Goal: Information Seeking & Learning: Find specific fact

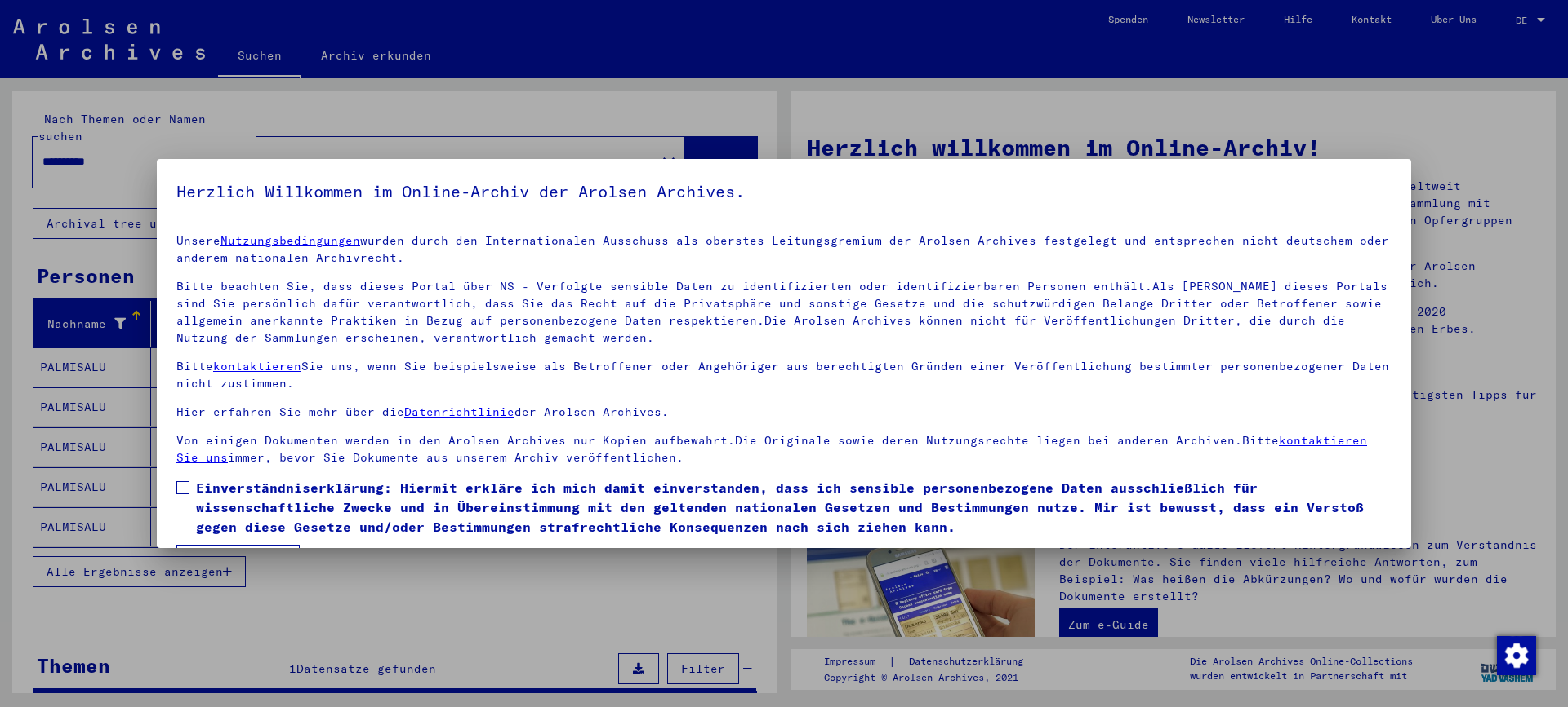
click at [1534, 13] on div at bounding box center [784, 354] width 1568 height 707
click at [1538, 21] on div at bounding box center [784, 354] width 1568 height 707
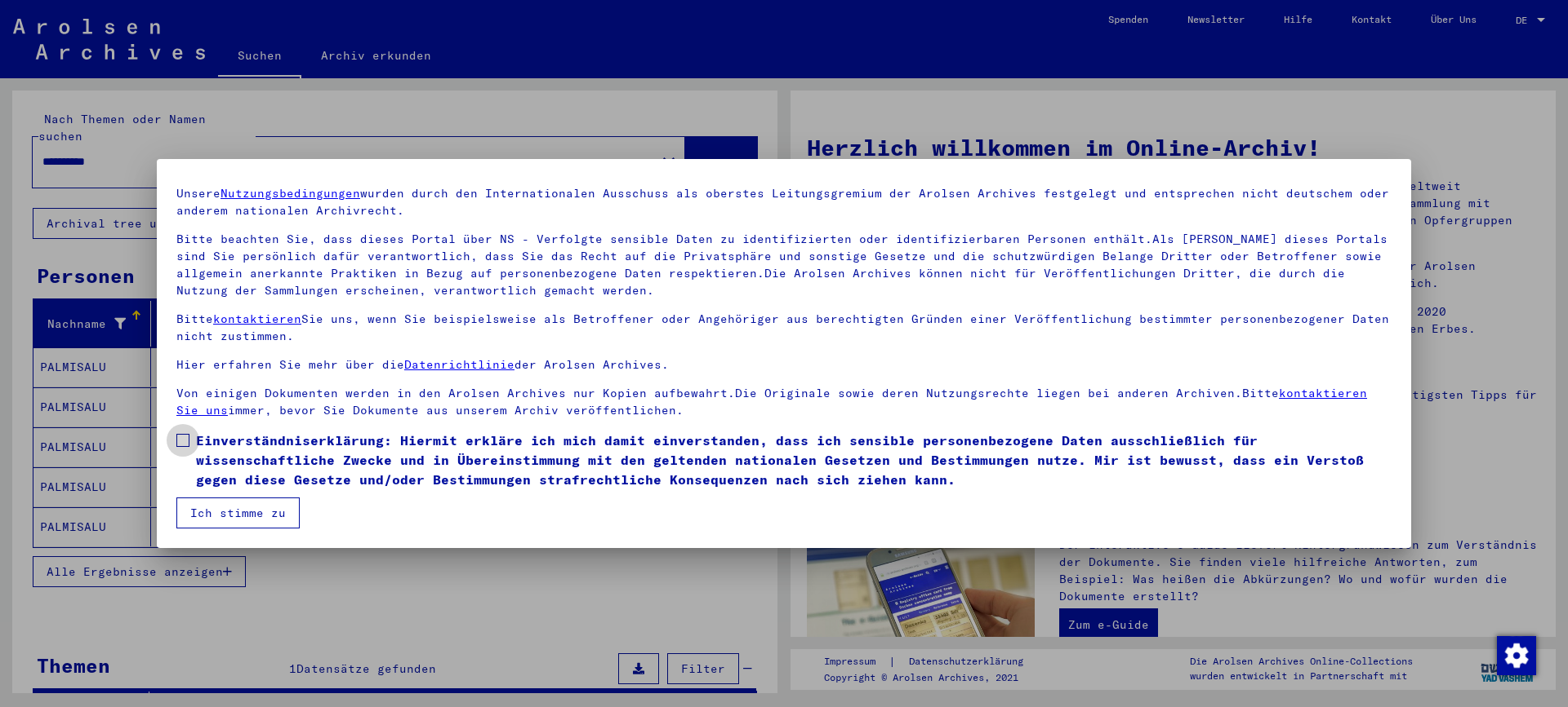
click at [185, 443] on span at bounding box center [183, 441] width 14 height 13
click at [199, 504] on button "Ich stimme zu" at bounding box center [238, 513] width 123 height 31
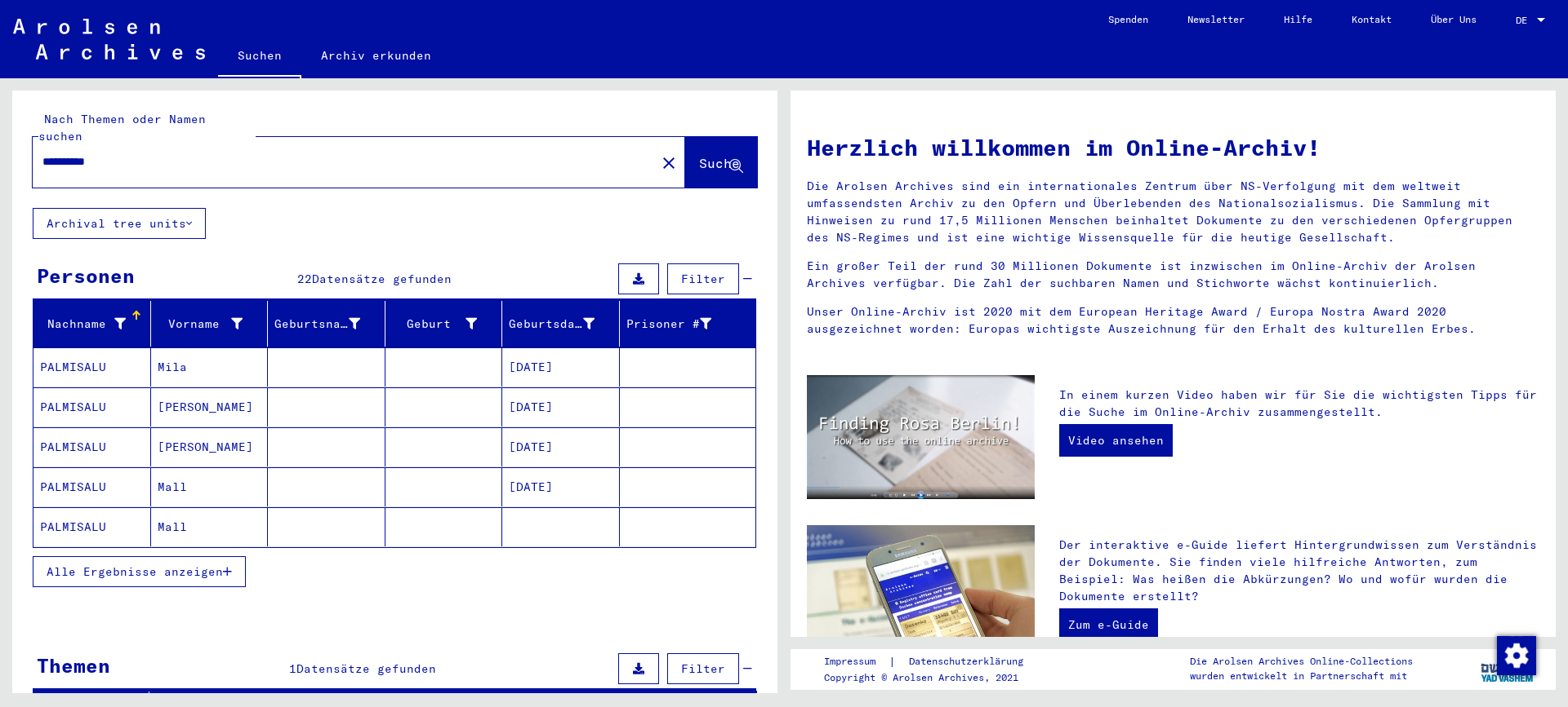
click at [1543, 15] on div at bounding box center [1541, 20] width 14 height 12
click at [1511, 27] on span "English" at bounding box center [1500, 29] width 40 height 13
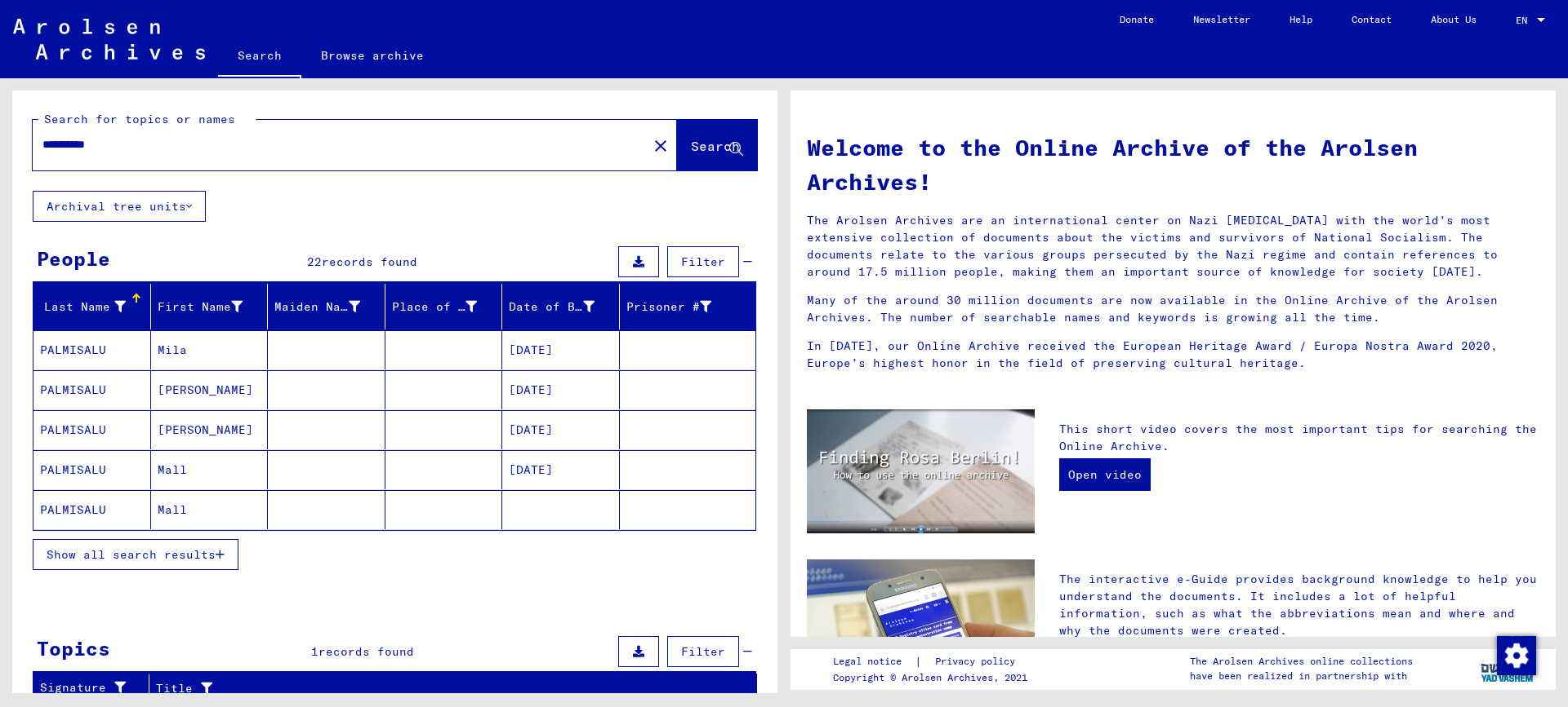
scroll to position [134, 0]
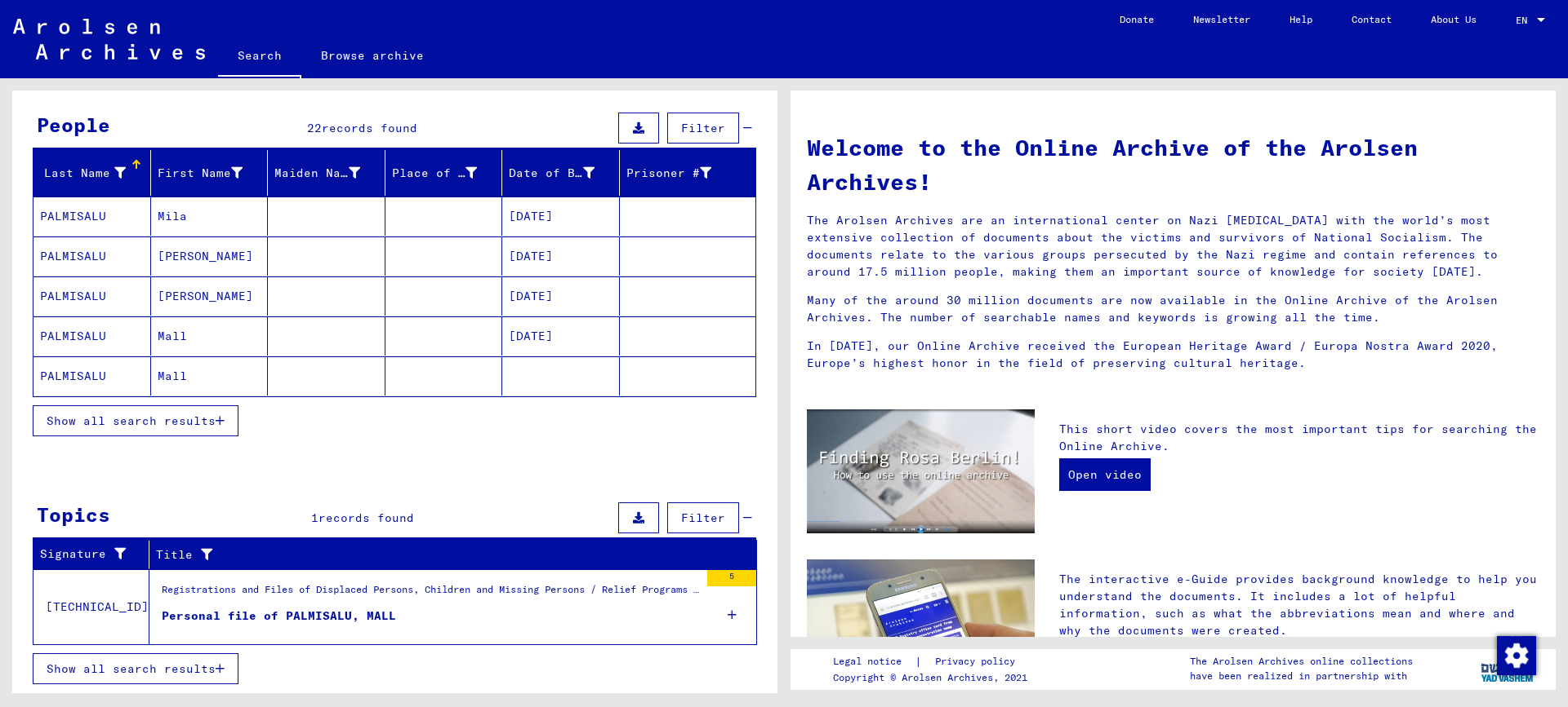
click at [225, 424] on button "Show all search results" at bounding box center [135, 421] width 206 height 31
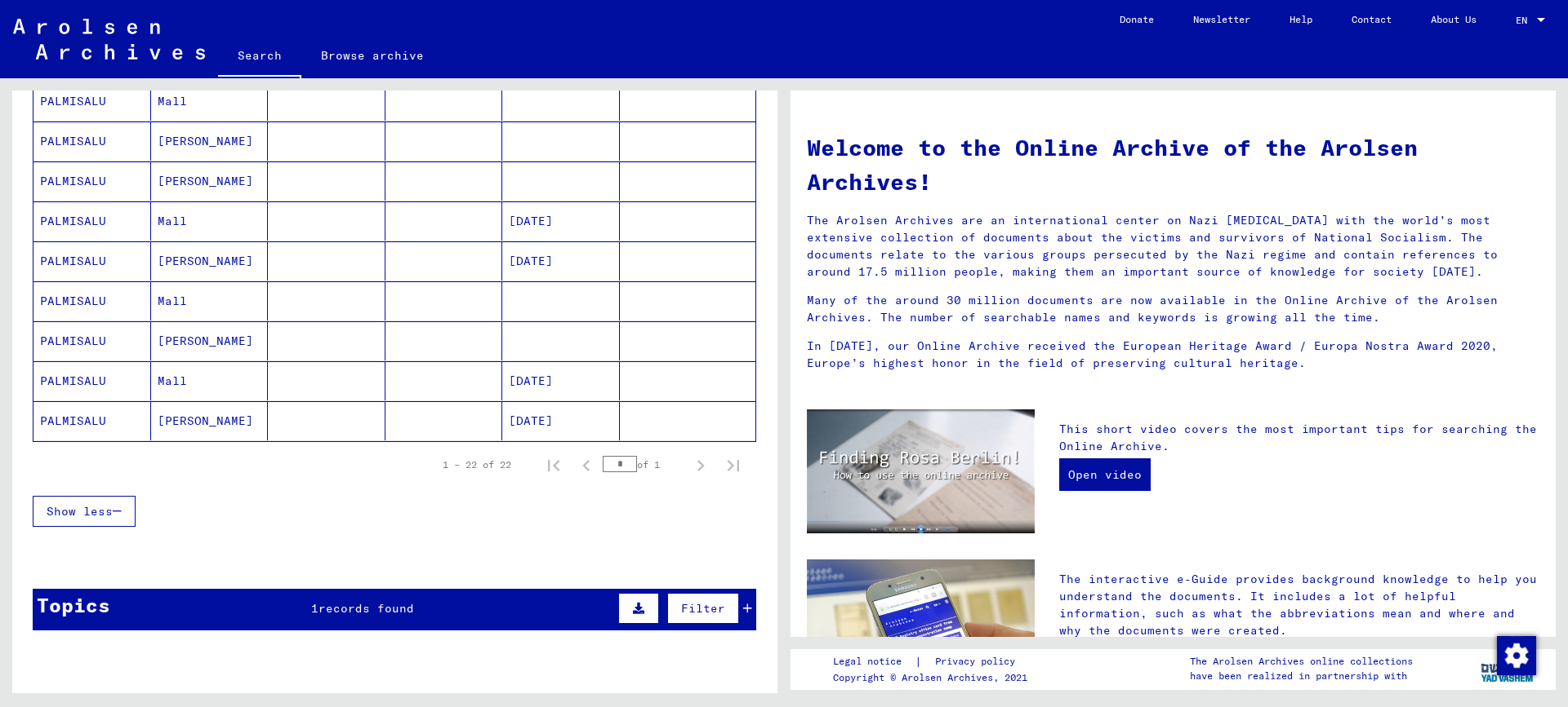
scroll to position [836, 0]
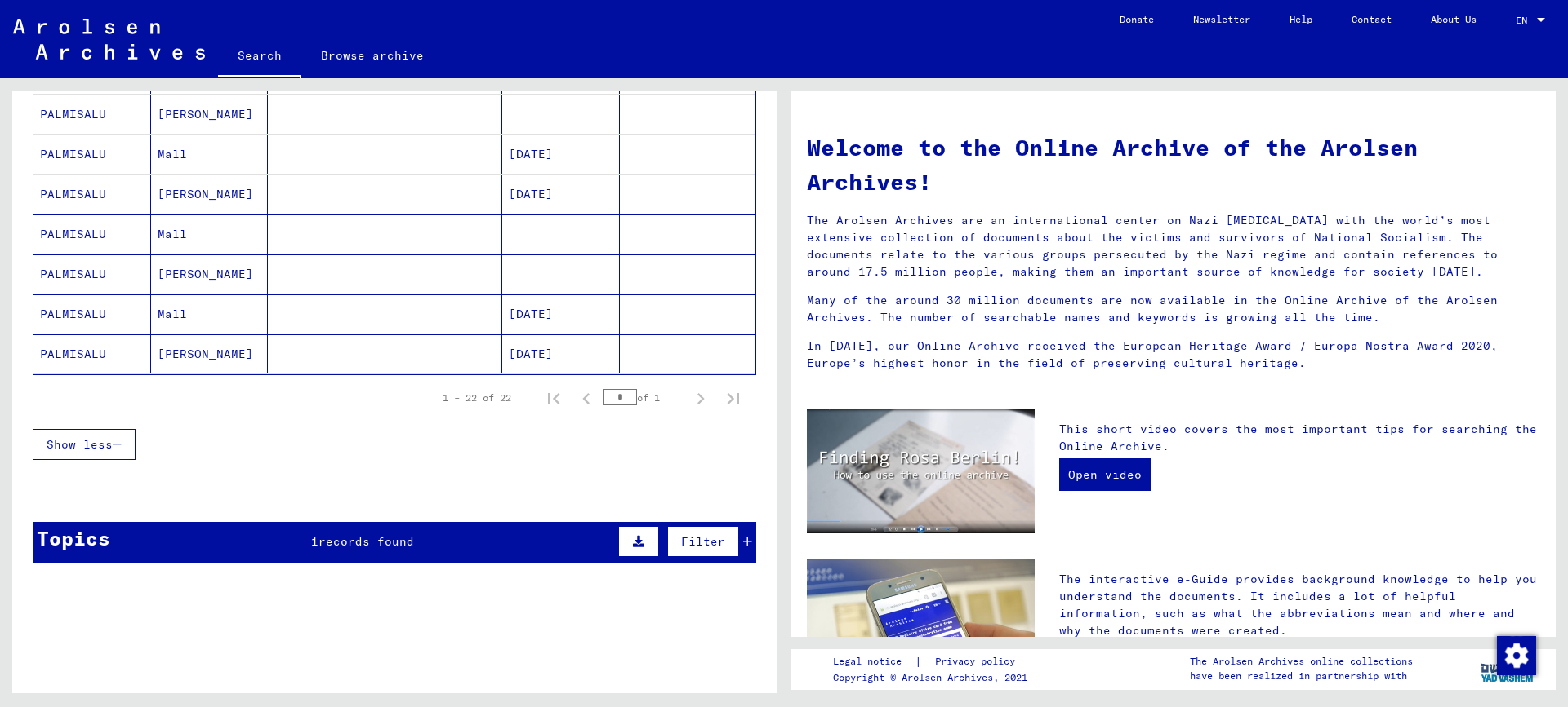
click at [57, 311] on mat-cell "PALMISALU" at bounding box center [92, 314] width 118 height 40
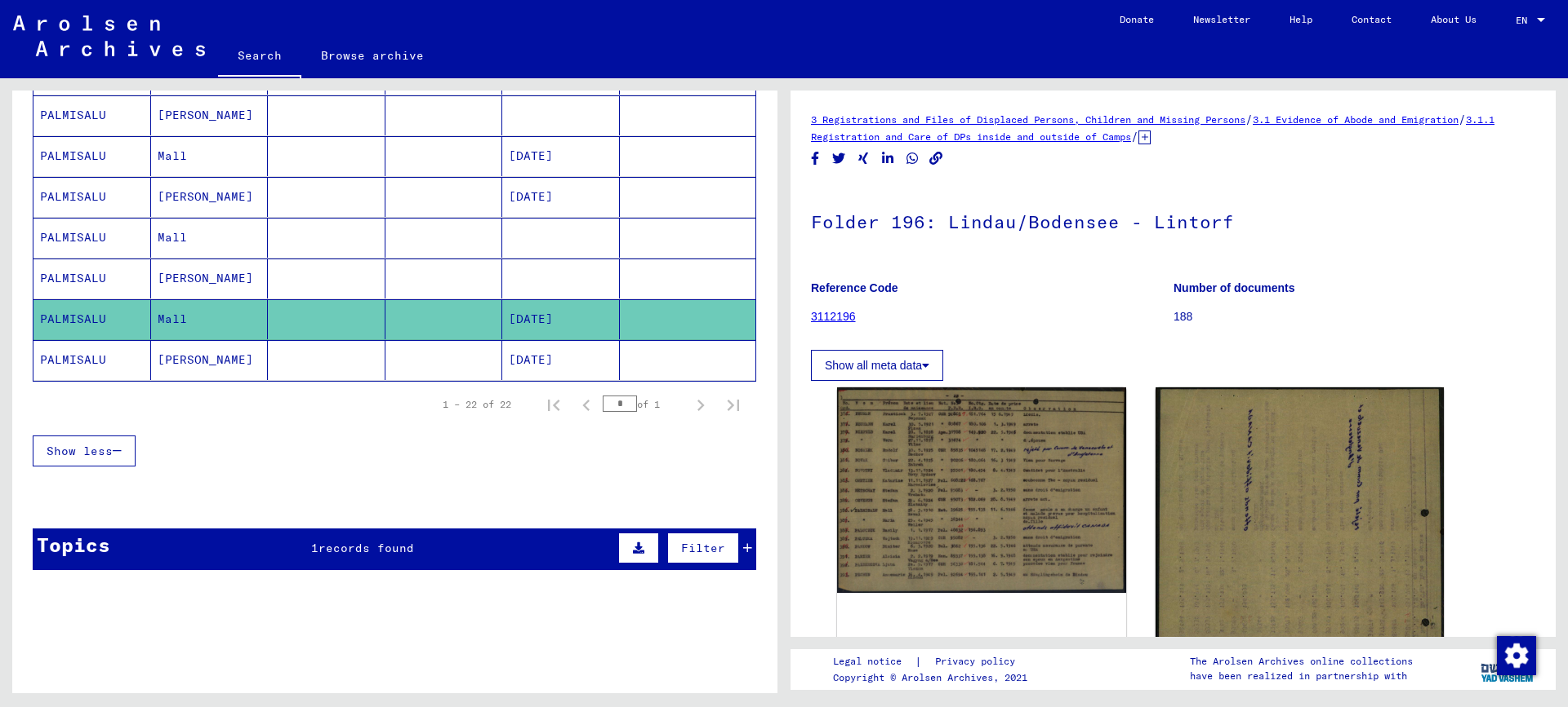
click at [66, 352] on mat-cell "PALMISALU" at bounding box center [92, 360] width 118 height 40
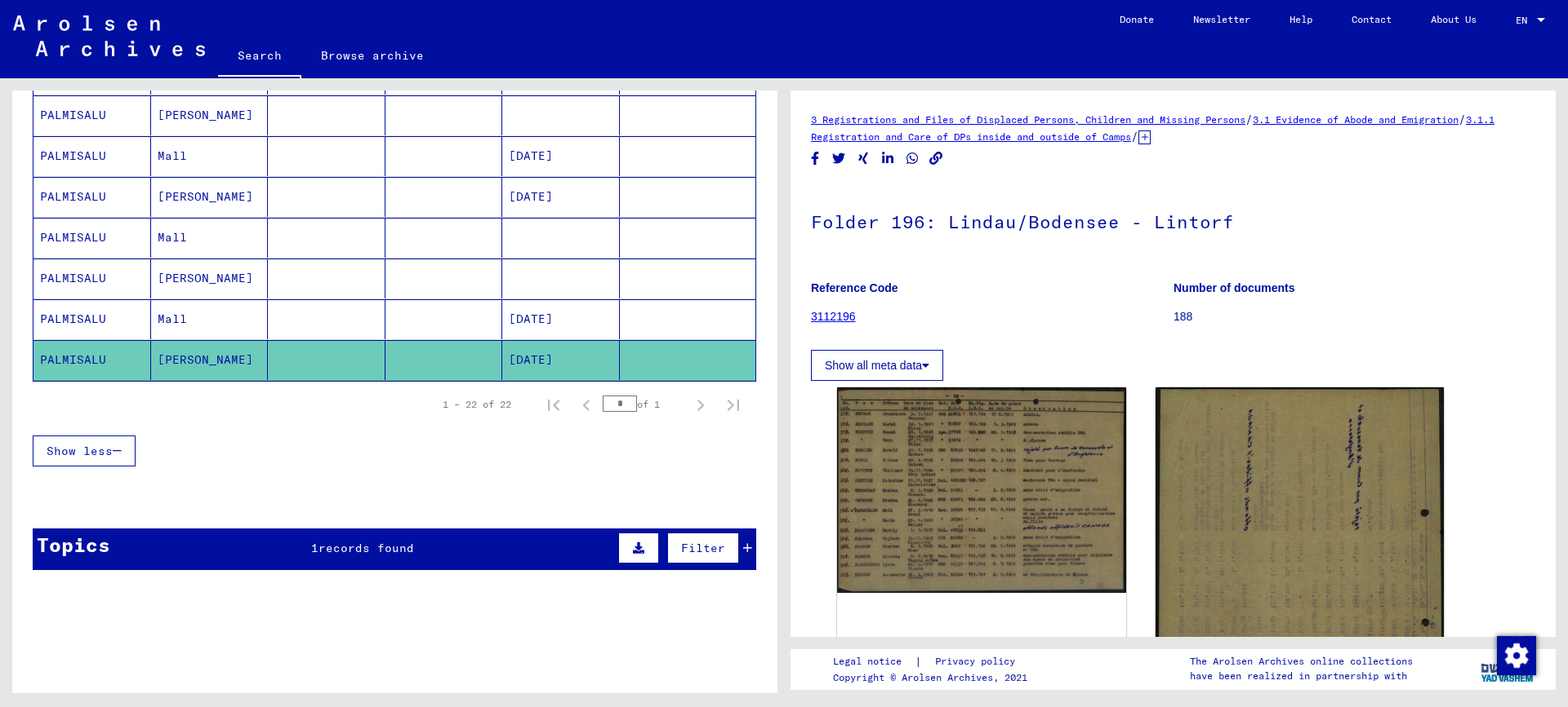
click at [70, 364] on mat-cell "PALMISALU" at bounding box center [92, 360] width 118 height 40
